Goal: Find specific page/section: Find specific page/section

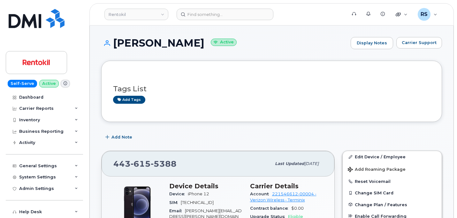
scroll to position [64, 0]
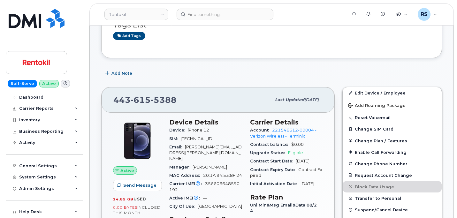
click at [3, 208] on div "Self-Serve Active Dashboard Carrier Reports Monthly Billing Data Daily Data Poo…" at bounding box center [43, 109] width 87 height 218
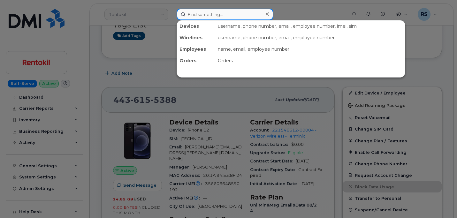
click at [195, 15] on input at bounding box center [225, 14] width 97 height 11
paste input "[PERSON_NAME]"
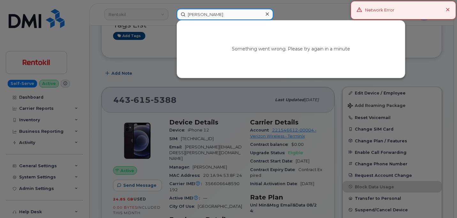
type input "[PERSON_NAME]"
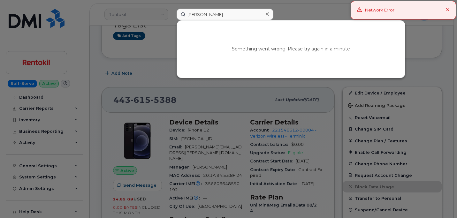
click at [447, 8] on button at bounding box center [448, 10] width 4 height 6
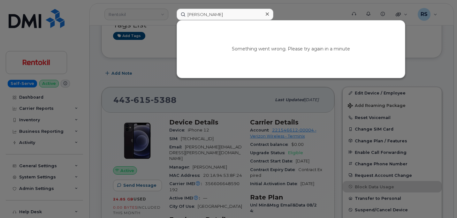
click at [268, 15] on icon at bounding box center [267, 13] width 3 height 3
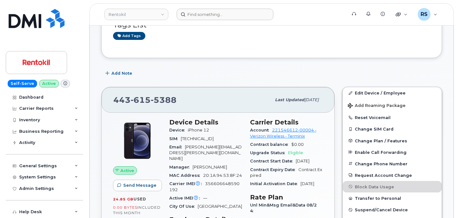
click at [281, 10] on form at bounding box center [260, 14] width 166 height 11
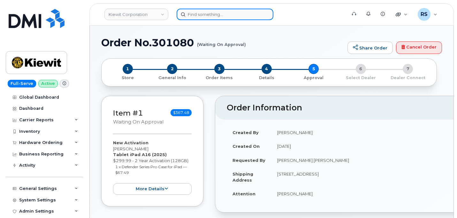
click at [196, 15] on input at bounding box center [225, 14] width 97 height 11
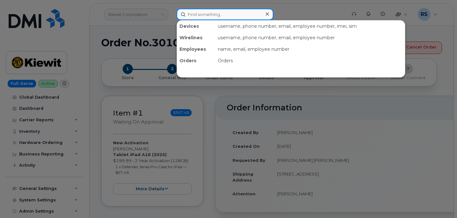
paste input "[PERSON_NAME]"
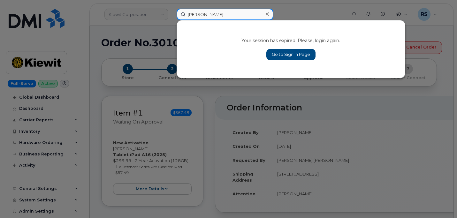
type input "[PERSON_NAME]"
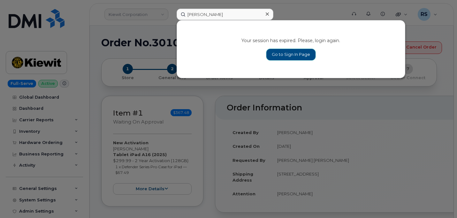
click at [287, 49] on link "Go to Sign In Page" at bounding box center [290, 54] width 49 height 11
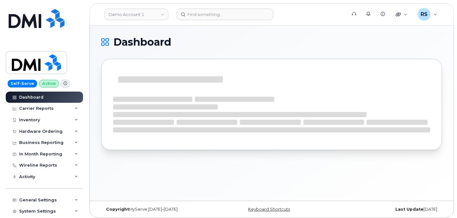
click at [237, 42] on h1 "Dashboard" at bounding box center [270, 42] width 338 height 10
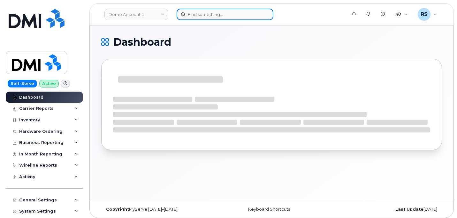
click at [194, 13] on input at bounding box center [225, 14] width 97 height 11
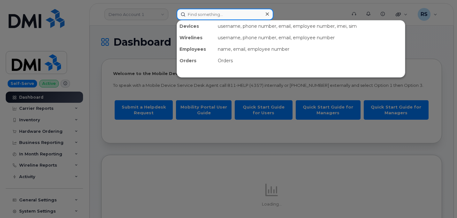
paste input "[PERSON_NAME]"
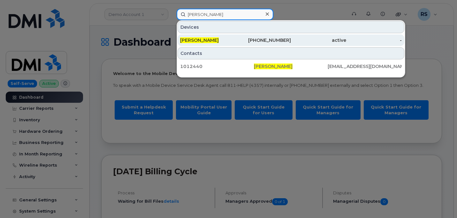
type input "[PERSON_NAME]"
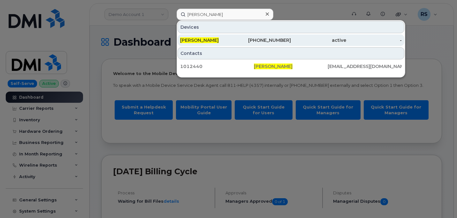
click at [202, 38] on span "MARCUS ULLOM" at bounding box center [199, 40] width 39 height 6
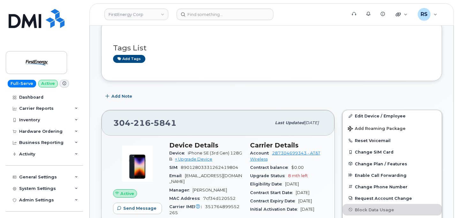
scroll to position [42, 0]
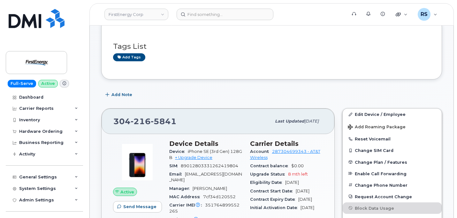
click at [176, 94] on div "Add Note" at bounding box center [271, 94] width 341 height 11
click at [274, 89] on div "Add Note" at bounding box center [271, 94] width 341 height 11
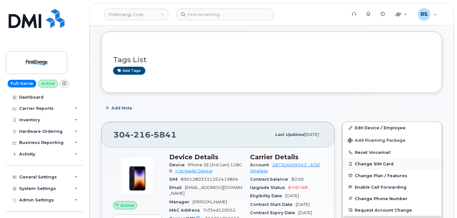
scroll to position [0, 0]
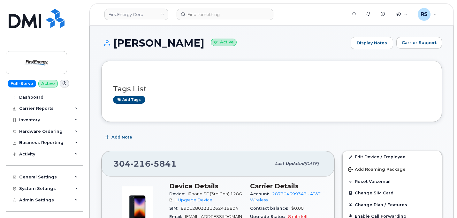
drag, startPoint x: 97, startPoint y: 196, endPoint x: 99, endPoint y: 191, distance: 5.6
